Goal: Information Seeking & Learning: Learn about a topic

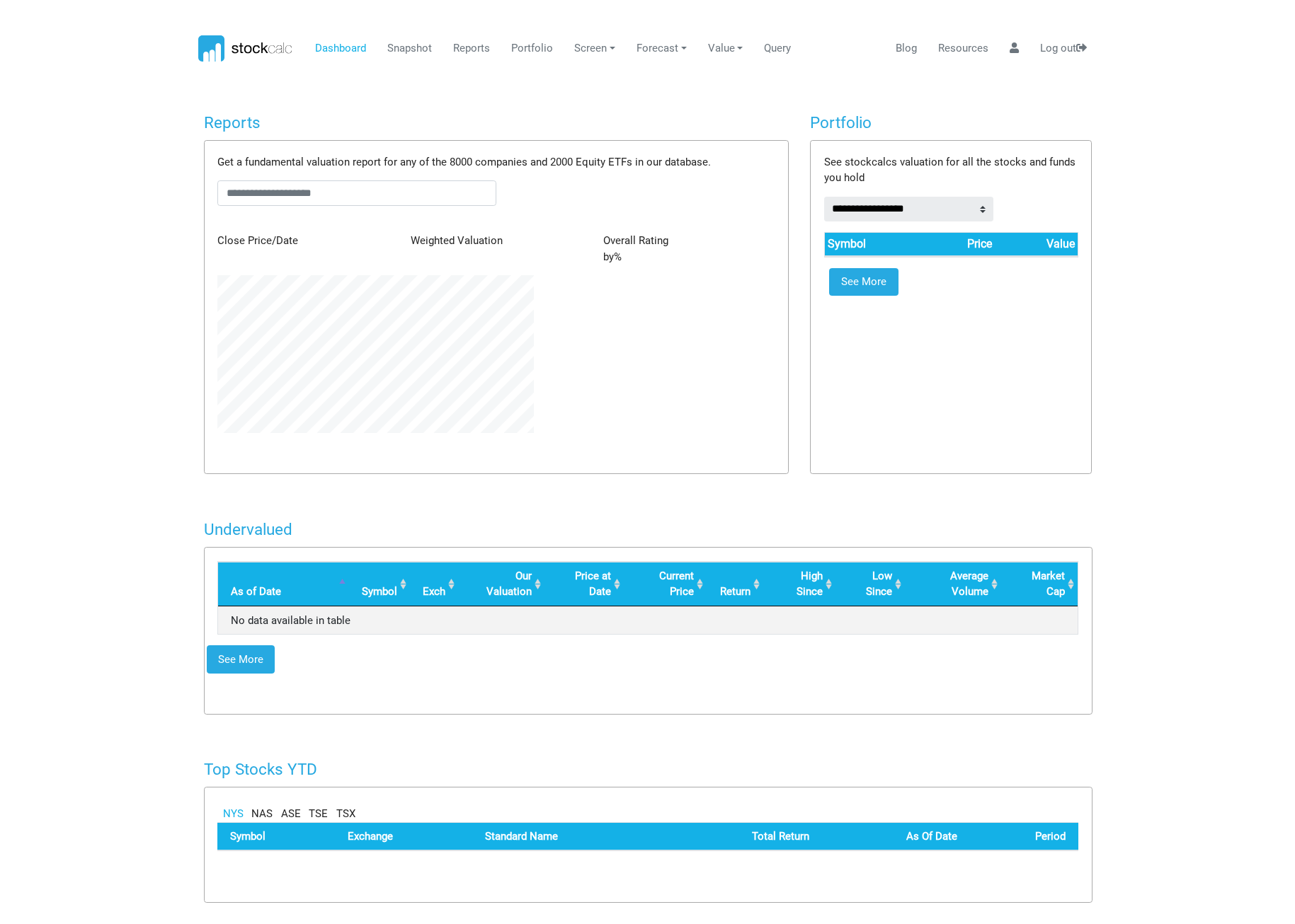
scroll to position [158, 337]
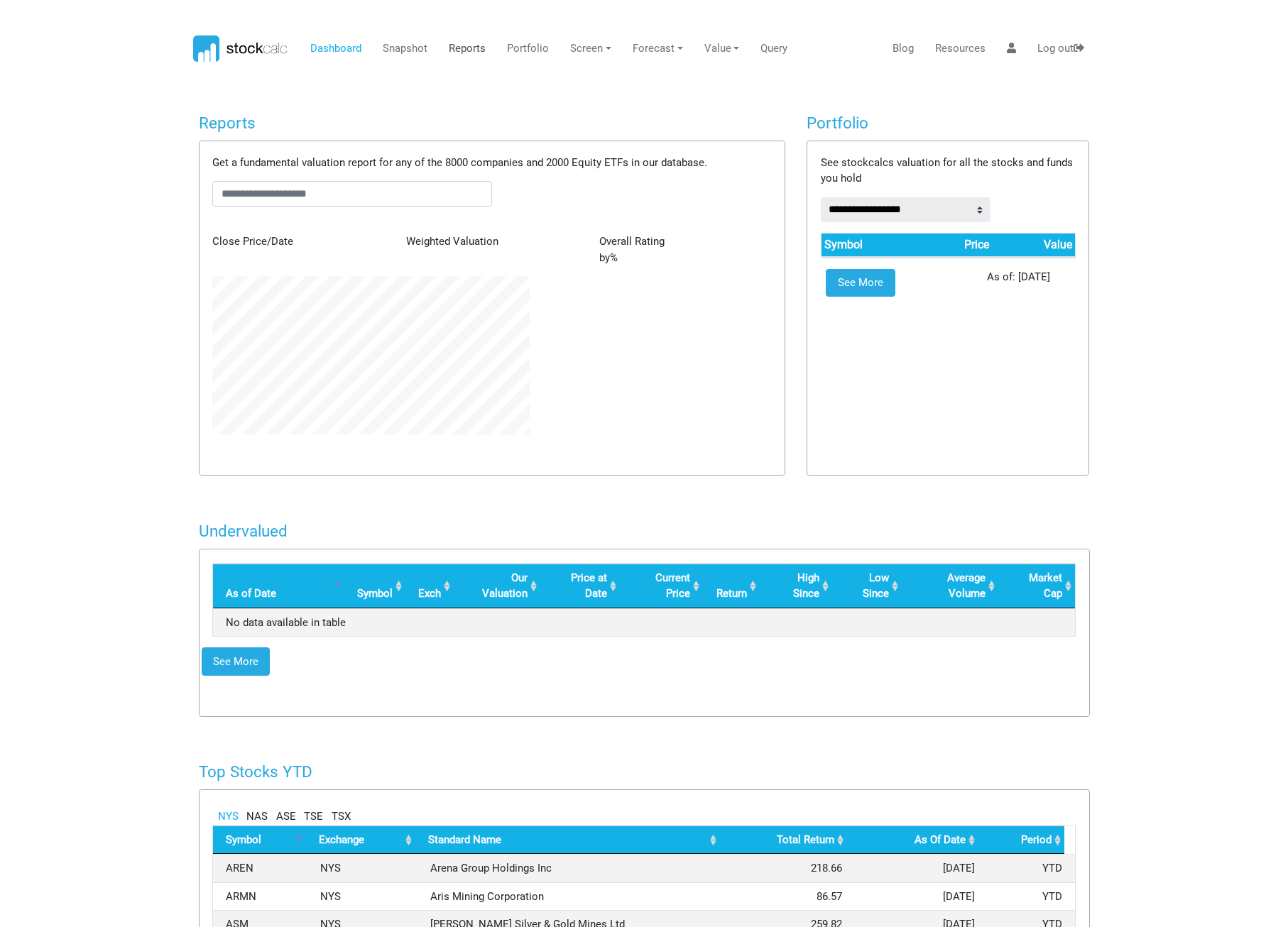
click at [459, 48] on link "Reports" at bounding box center [467, 49] width 47 height 27
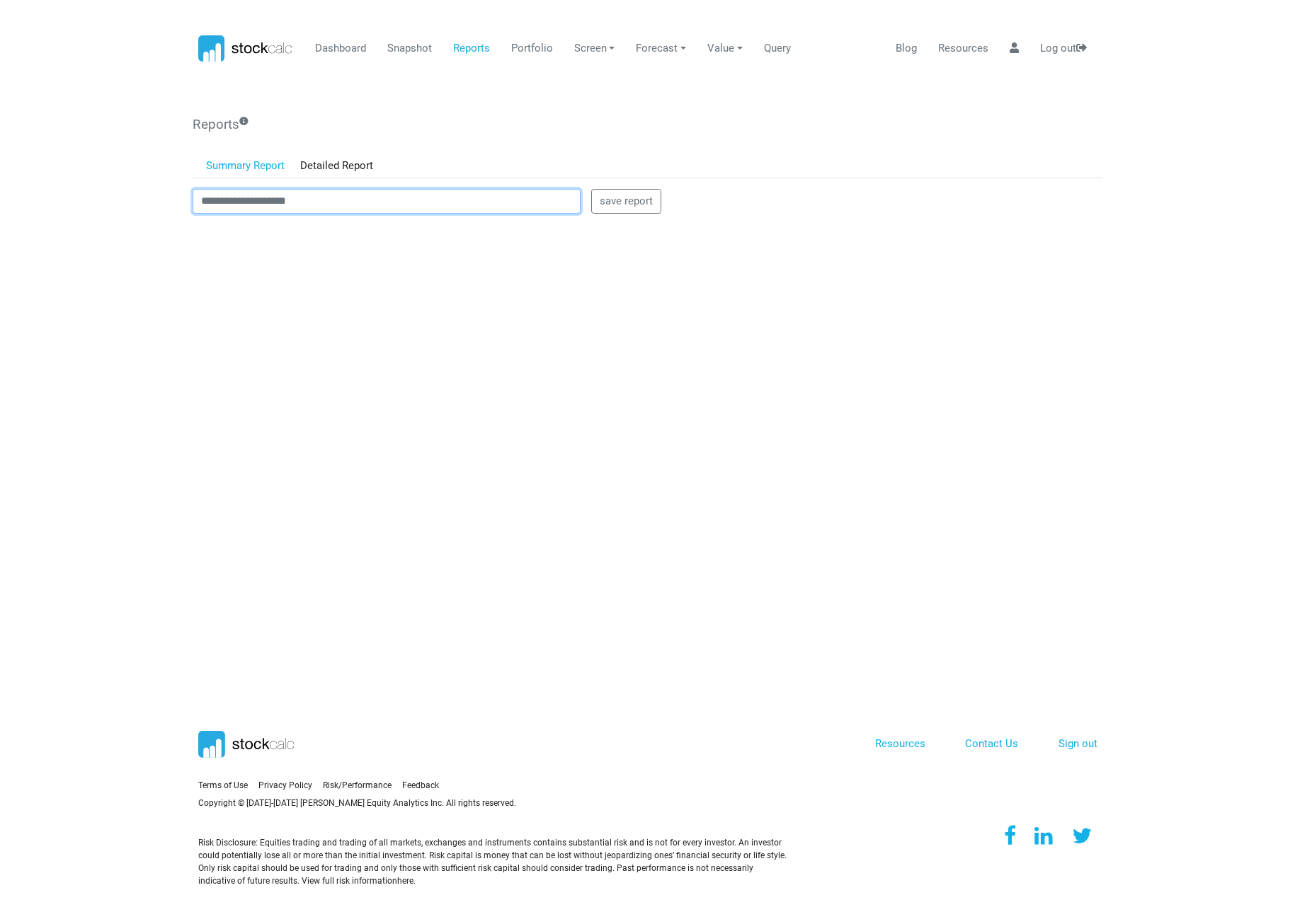
click at [400, 198] on input "text" at bounding box center [387, 202] width 388 height 25
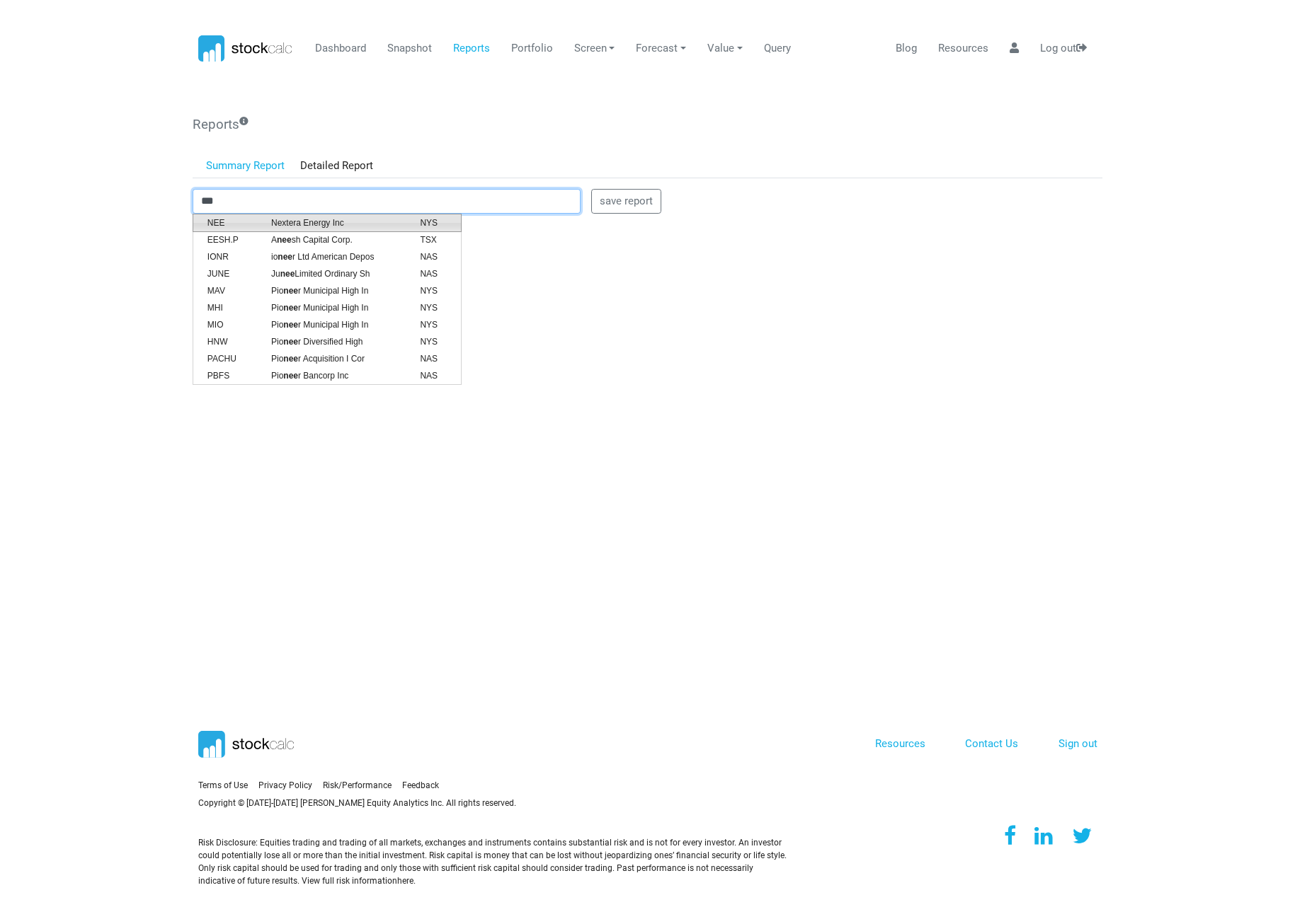
click at [343, 221] on span "Nextera Energy Inc" at bounding box center [335, 223] width 149 height 13
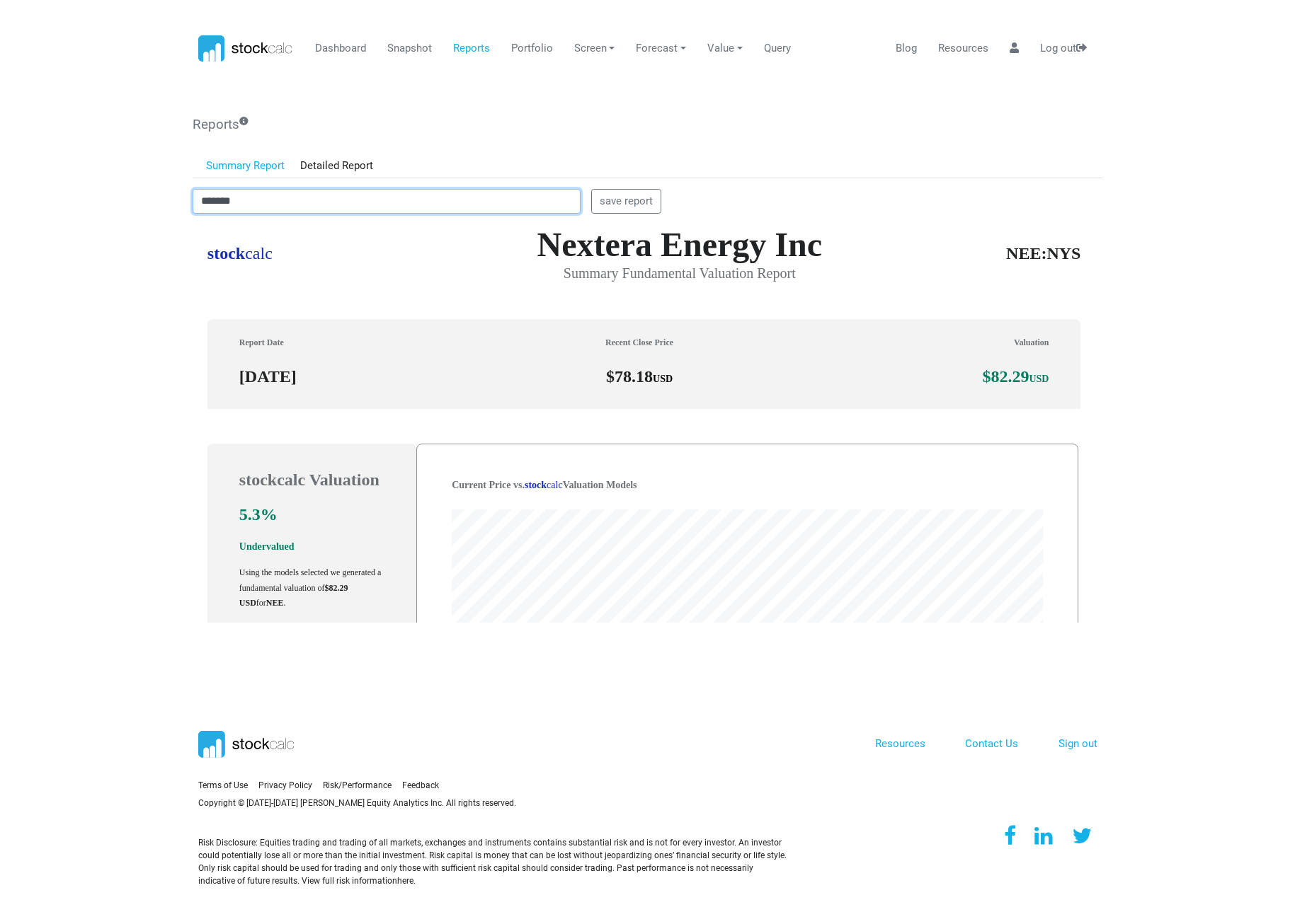
scroll to position [403, 899]
drag, startPoint x: 320, startPoint y: 204, endPoint x: 169, endPoint y: 204, distance: 151.0
click at [169, 204] on body "Dashboard Snapshot Reports Portfolio Screen Stock Screener Sector ETF Industry …" at bounding box center [648, 462] width 1295 height 924
click at [347, 217] on span "Occidental Petroleum Corp" at bounding box center [335, 223] width 149 height 13
drag, startPoint x: 262, startPoint y: 196, endPoint x: 149, endPoint y: 196, distance: 113.0
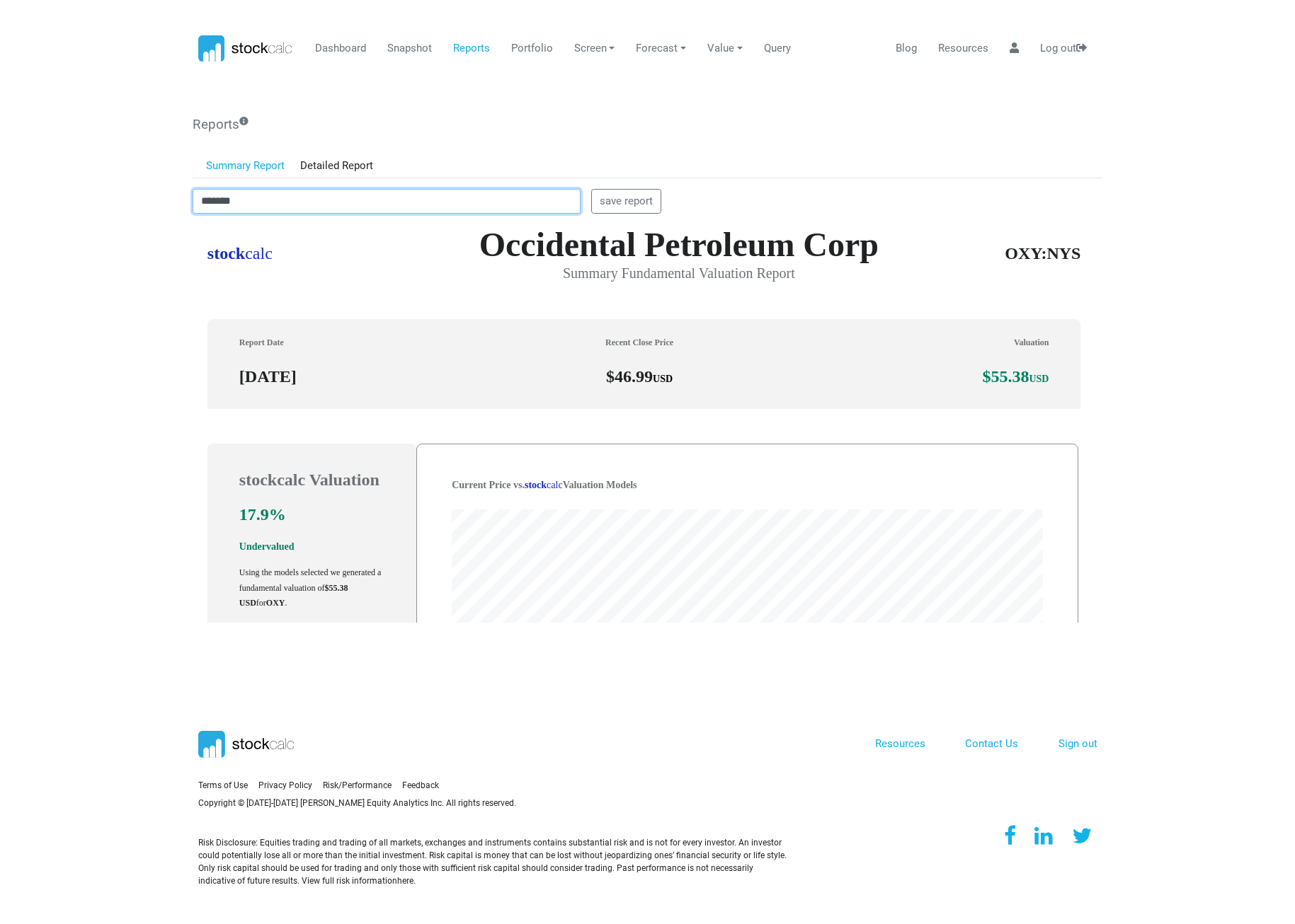
click at [149, 196] on body "Dashboard Snapshot Reports Portfolio Screen Stock Screener Sector ETF Industry …" at bounding box center [648, 462] width 1295 height 924
type input "*"
click at [242, 222] on span "RDDT" at bounding box center [229, 223] width 64 height 13
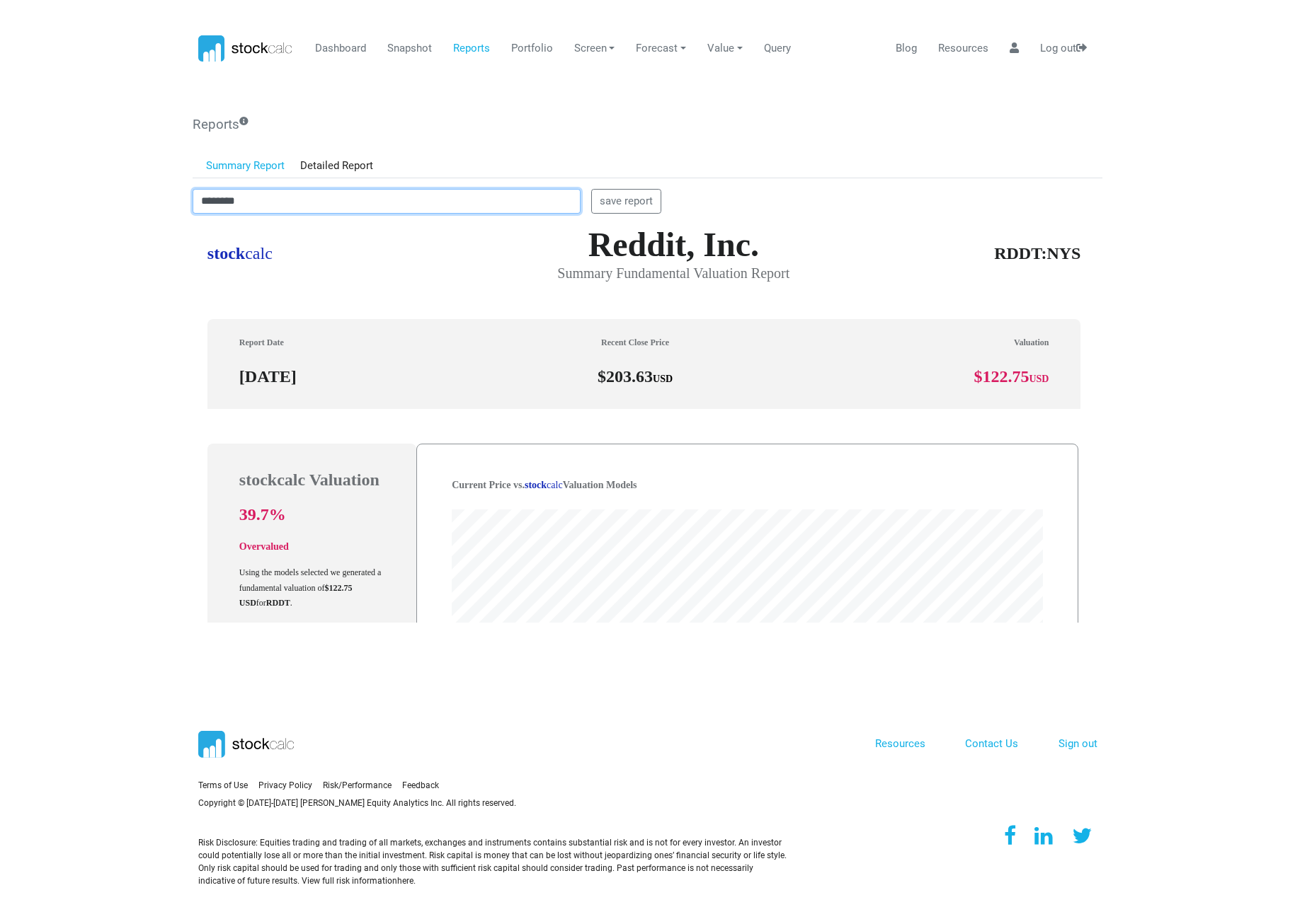
drag, startPoint x: 226, startPoint y: 201, endPoint x: 172, endPoint y: 202, distance: 54.0
click at [172, 202] on body "Dashboard Snapshot Reports Portfolio Screen Stock Screener Sector ETF Industry …" at bounding box center [648, 462] width 1295 height 924
click at [331, 225] on span "Targa Resources Inc" at bounding box center [335, 223] width 149 height 13
drag, startPoint x: 354, startPoint y: 196, endPoint x: 108, endPoint y: 199, distance: 246.0
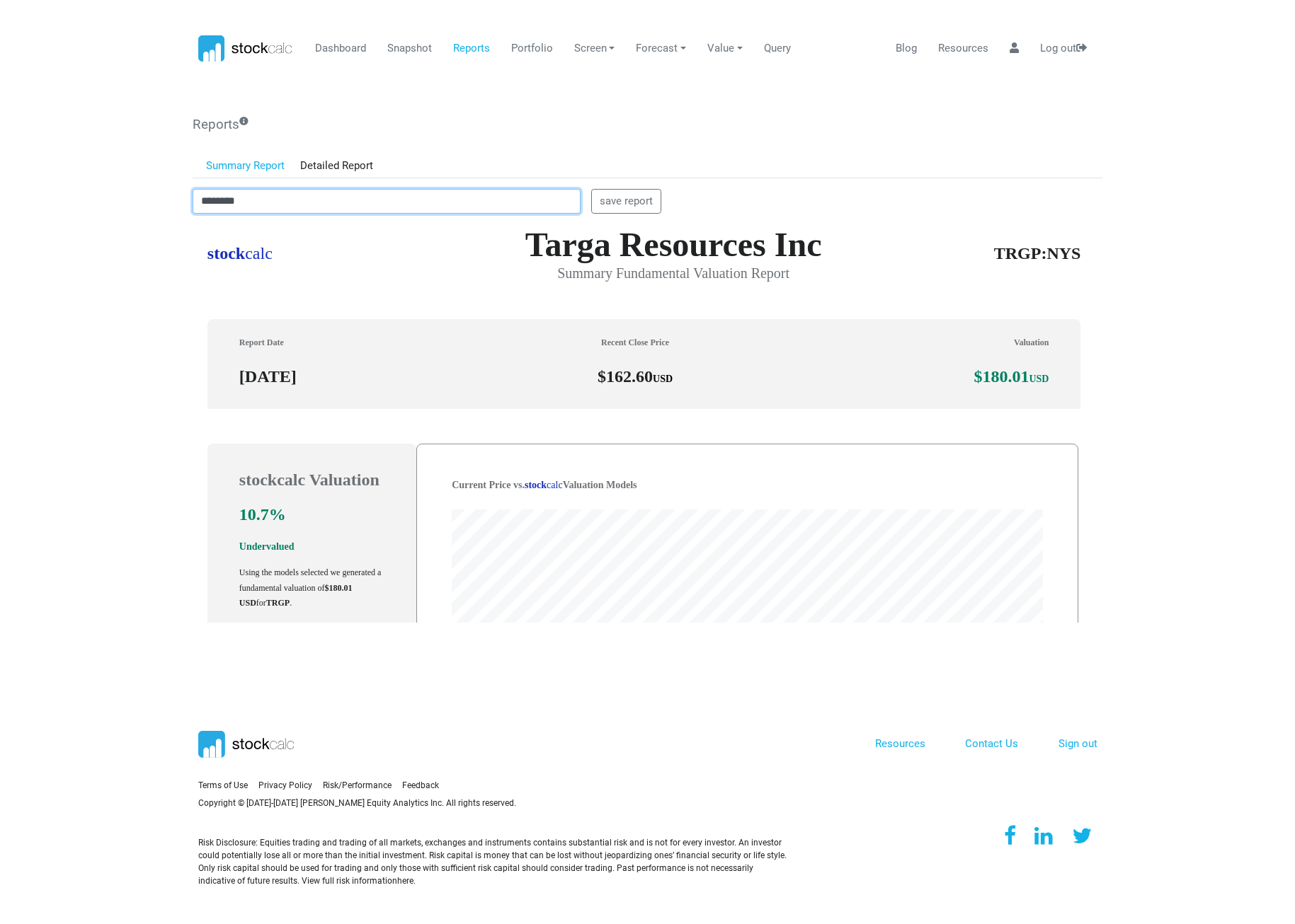
click at [108, 199] on body "Dashboard Snapshot Reports Portfolio Screen Stock Screener Sector ETF Industry …" at bounding box center [648, 462] width 1295 height 924
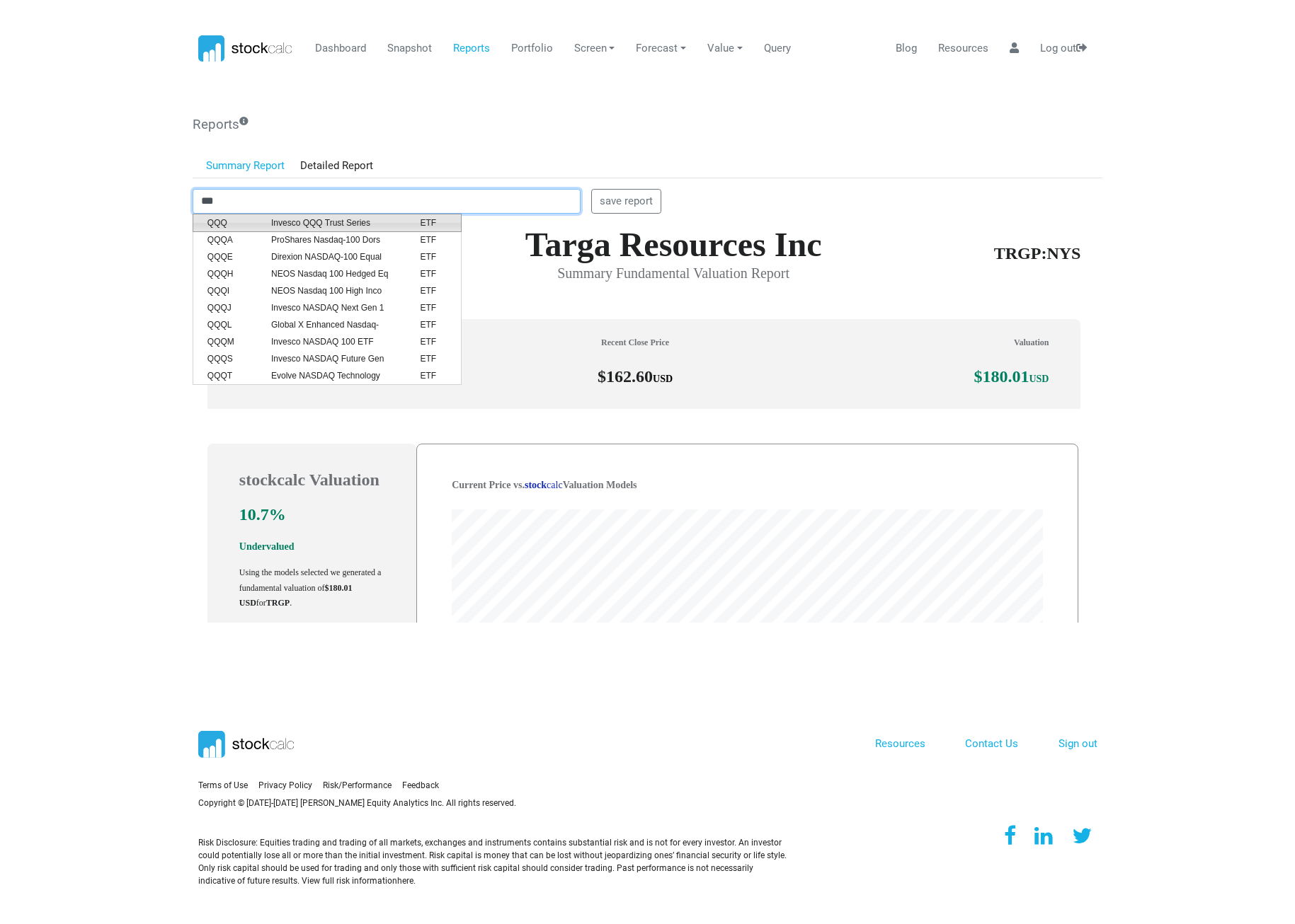
click at [296, 222] on span "Invesco QQQ Trust Series" at bounding box center [335, 223] width 149 height 13
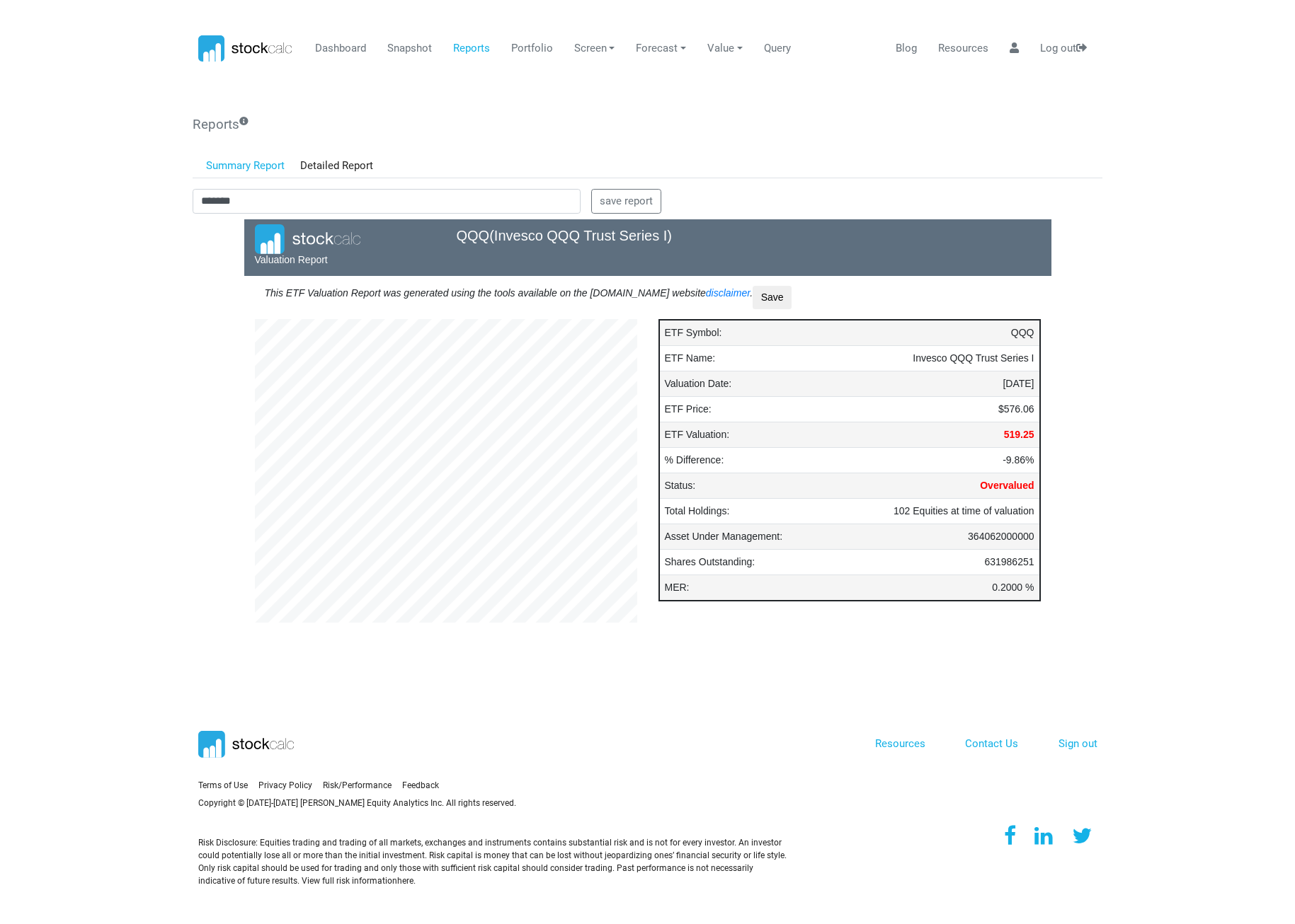
scroll to position [382, 403]
drag, startPoint x: 297, startPoint y: 201, endPoint x: 167, endPoint y: 198, distance: 130.0
click at [167, 198] on body "Dashboard Snapshot Reports Portfolio Screen Stock Screener Sector ETF Industry …" at bounding box center [648, 462] width 1295 height 924
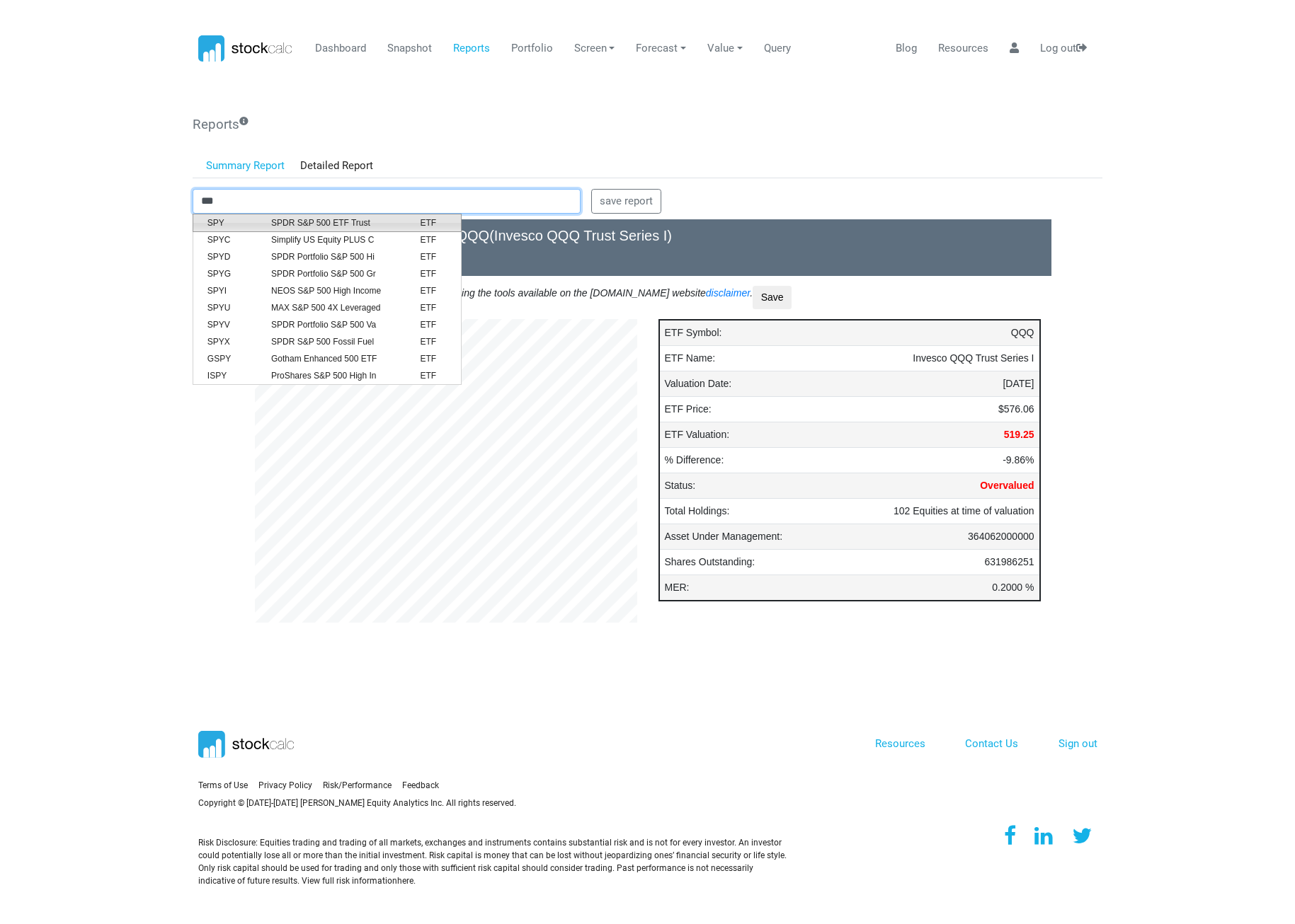
click at [250, 214] on li "SPY SPDR S&P 500 ETF Trust ETF" at bounding box center [327, 223] width 269 height 18
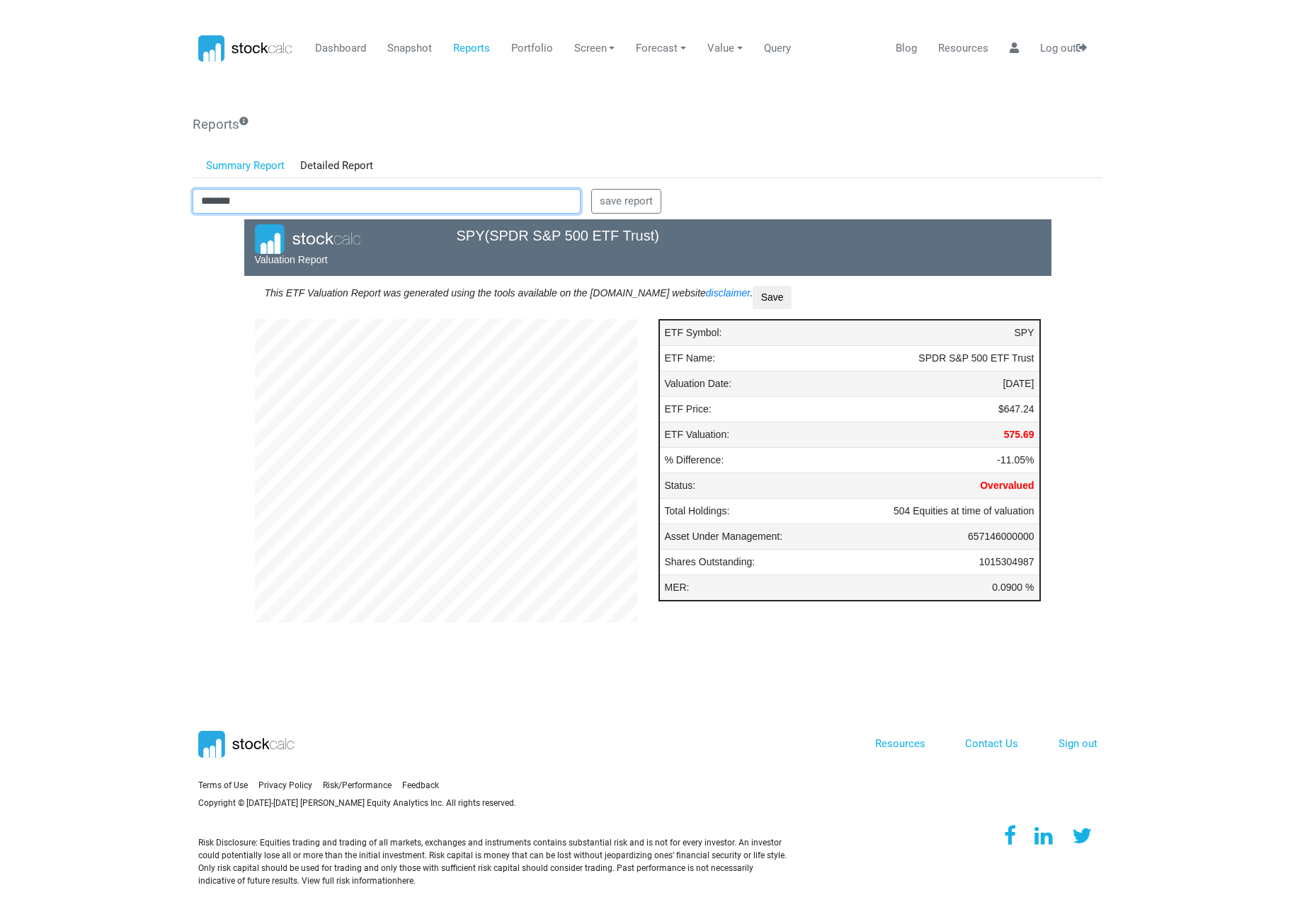
type input "*******"
